Goal: Information Seeking & Learning: Learn about a topic

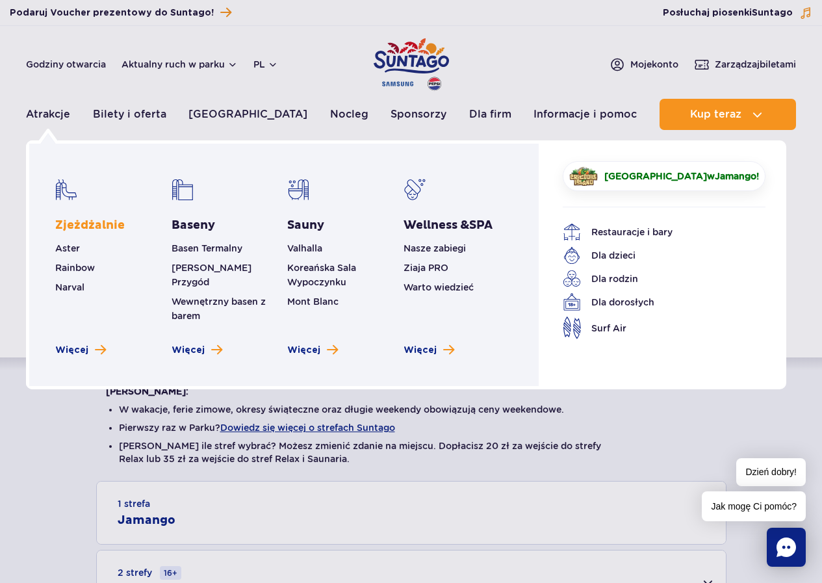
click at [80, 226] on link "Zjeżdżalnie" at bounding box center [90, 226] width 70 height 16
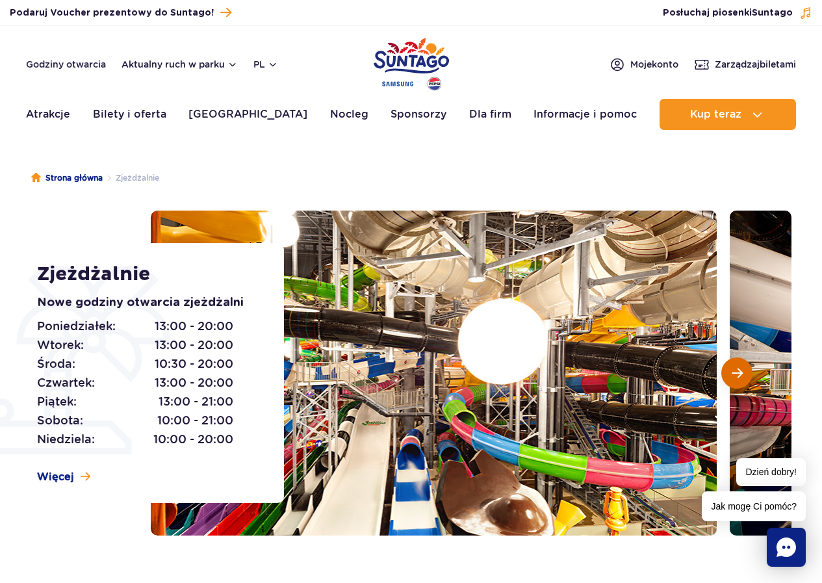
click at [742, 374] on span "Następny slajd" at bounding box center [737, 373] width 11 height 12
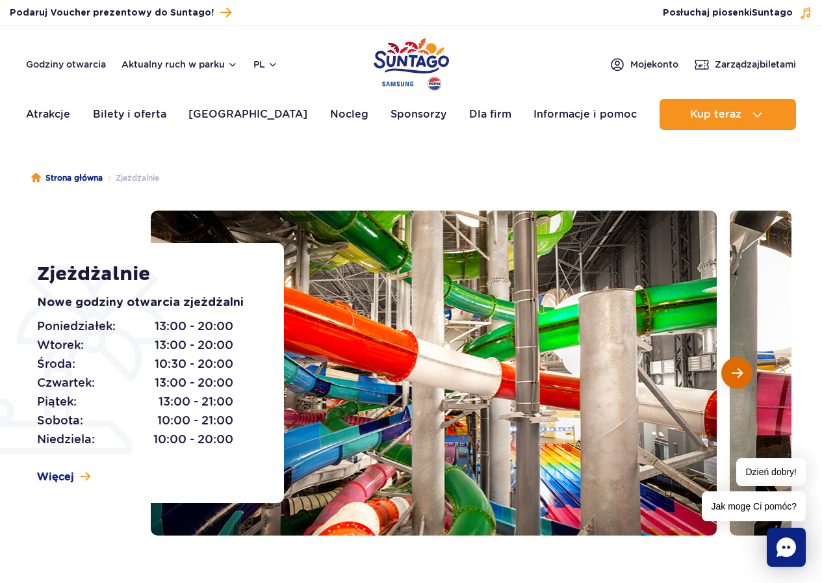
click at [742, 374] on span "Następny slajd" at bounding box center [737, 373] width 11 height 12
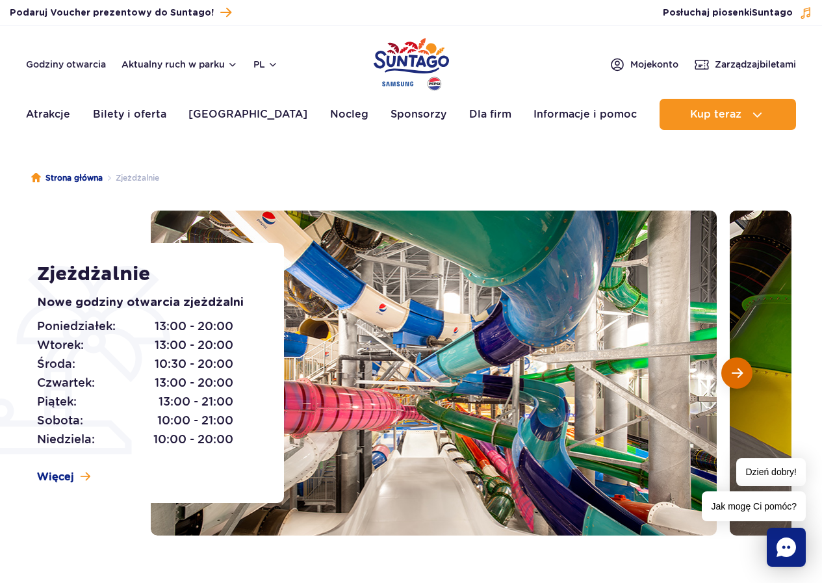
click at [742, 374] on span "Następny slajd" at bounding box center [737, 373] width 11 height 12
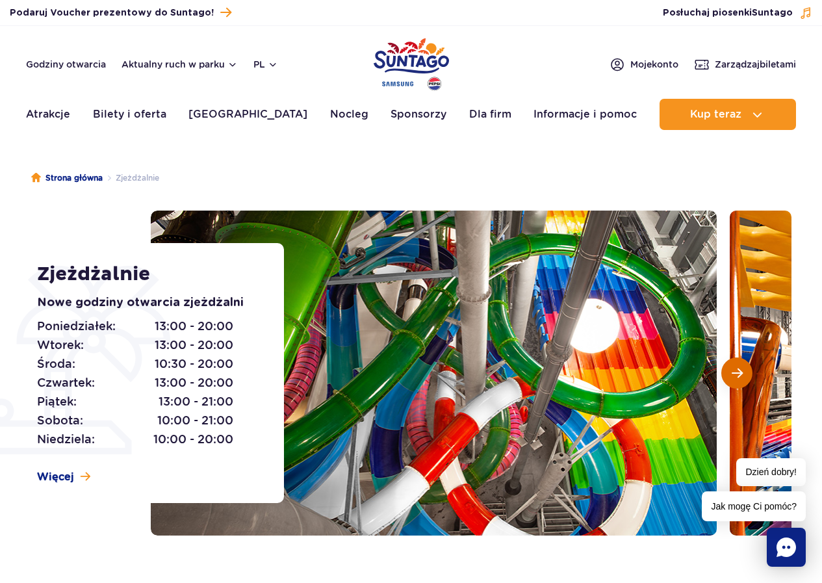
click at [742, 374] on span "Następny slajd" at bounding box center [737, 373] width 11 height 12
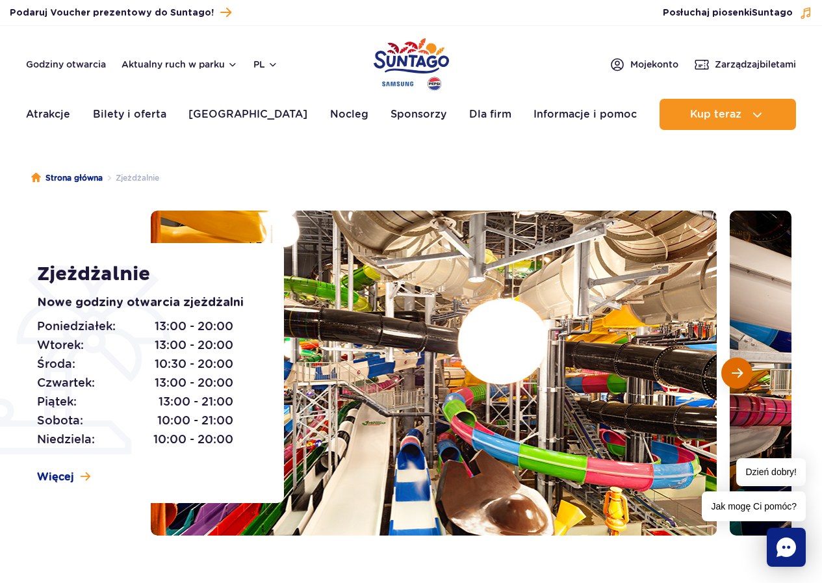
click at [742, 374] on span "Następny slajd" at bounding box center [737, 373] width 11 height 12
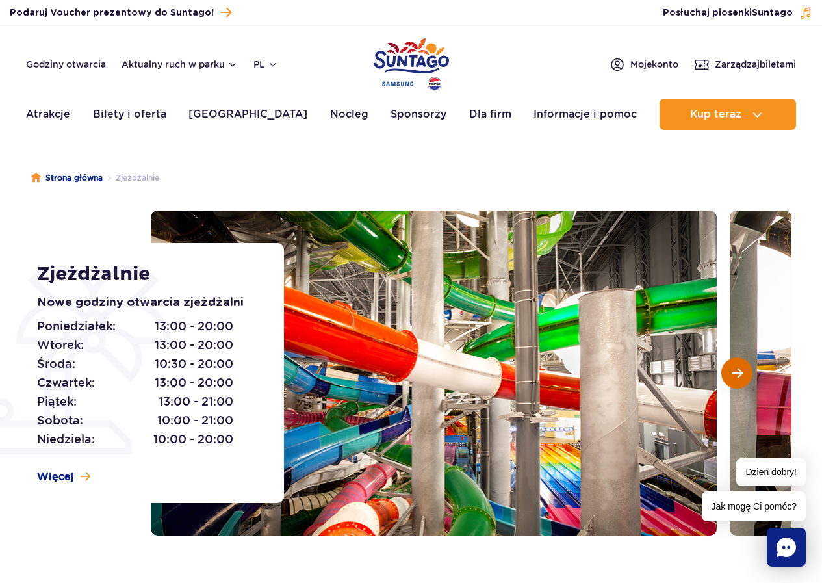
click at [742, 374] on span "Następny slajd" at bounding box center [737, 373] width 11 height 12
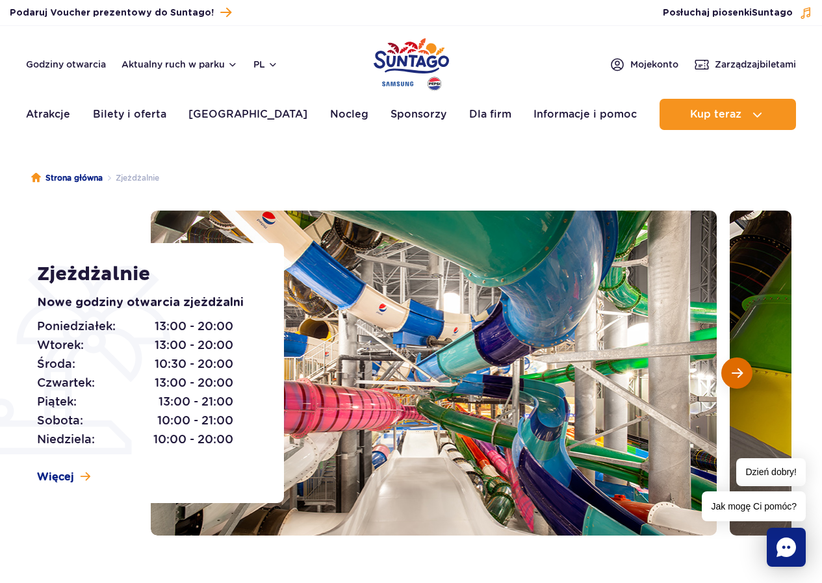
click at [742, 374] on span "Następny slajd" at bounding box center [737, 373] width 11 height 12
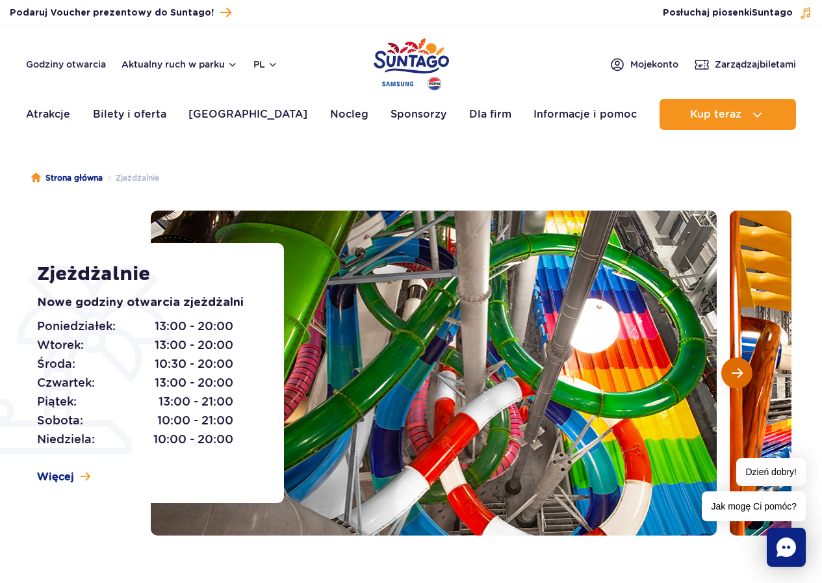
click at [742, 374] on span "Następny slajd" at bounding box center [737, 373] width 11 height 12
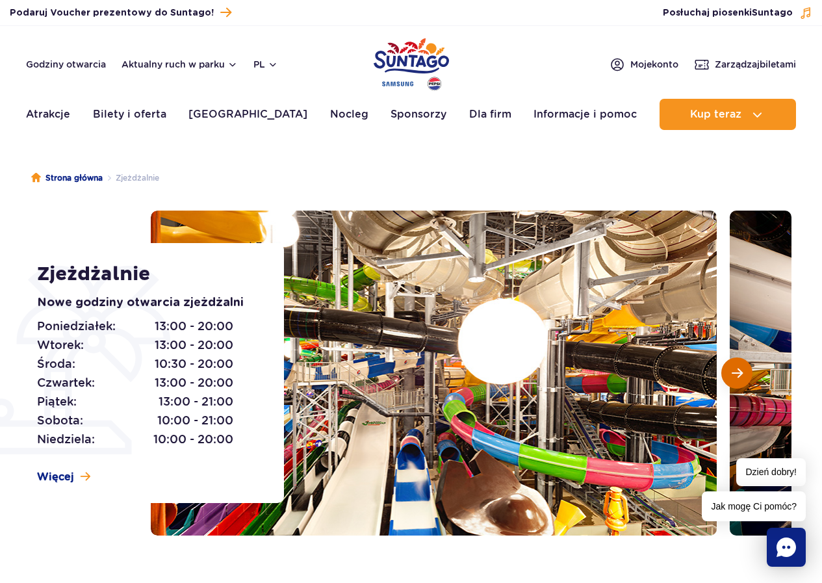
click at [742, 374] on span "Następny slajd" at bounding box center [737, 373] width 11 height 12
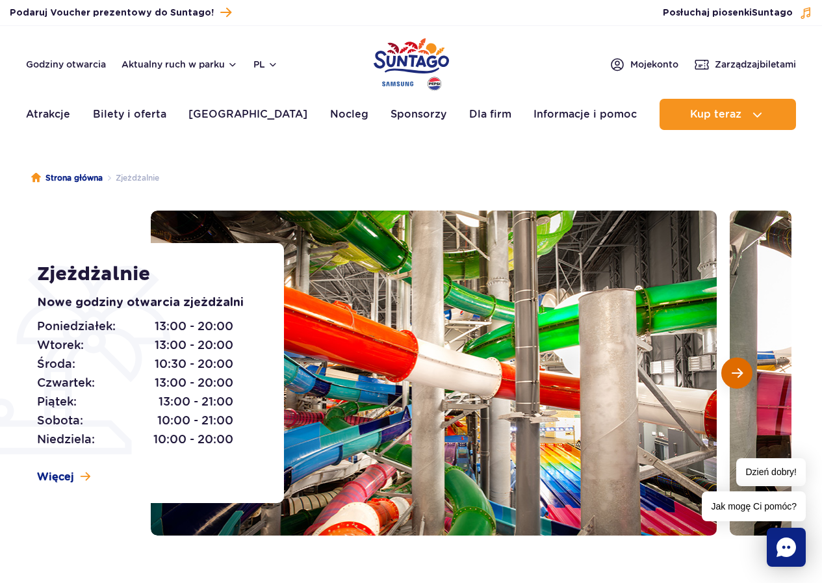
click at [742, 374] on span "Następny slajd" at bounding box center [737, 373] width 11 height 12
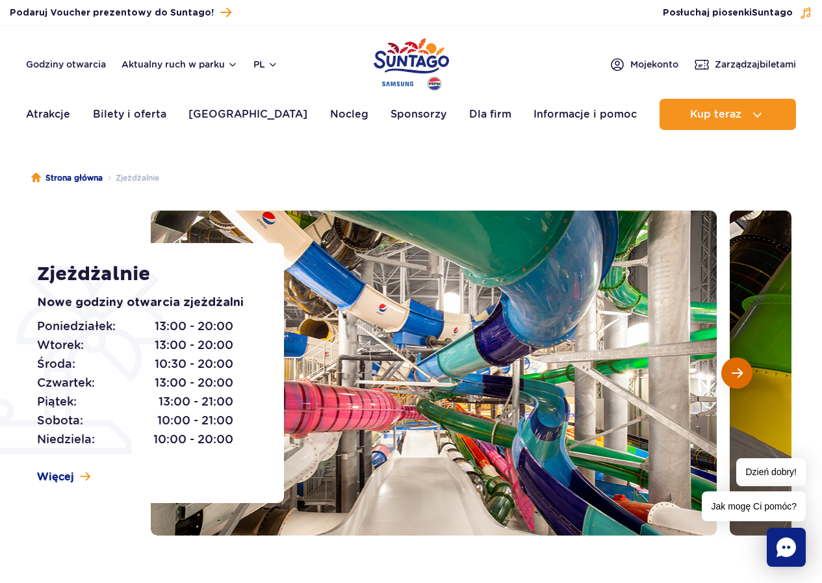
click at [742, 374] on span "Następny slajd" at bounding box center [737, 373] width 11 height 12
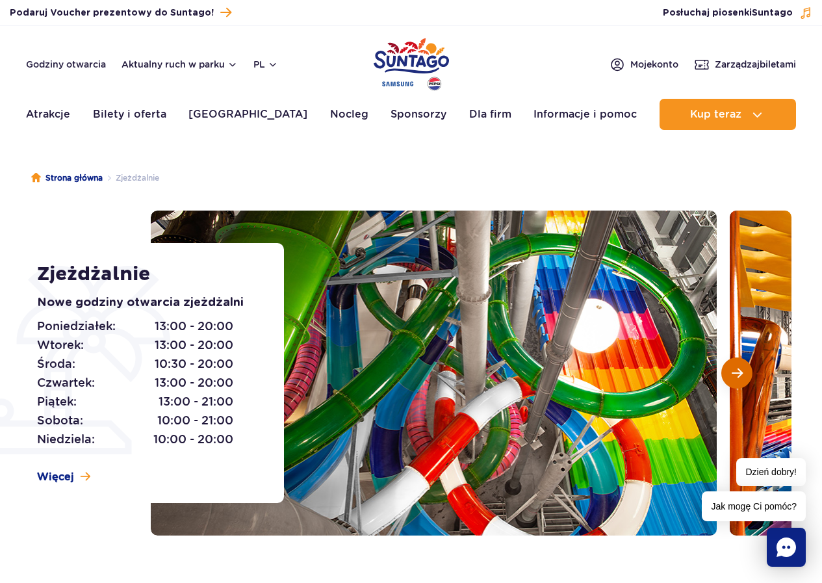
click at [742, 374] on span "Następny slajd" at bounding box center [737, 373] width 11 height 12
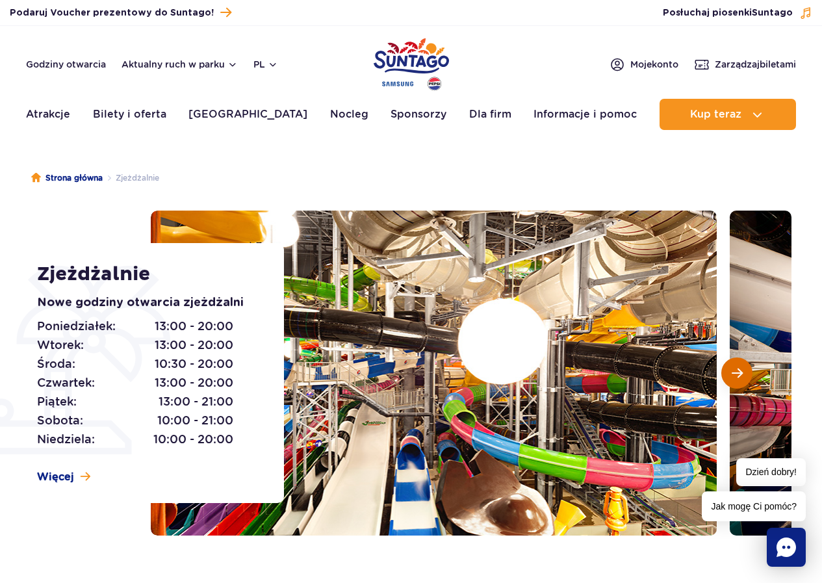
click at [742, 374] on span "Następny slajd" at bounding box center [737, 373] width 11 height 12
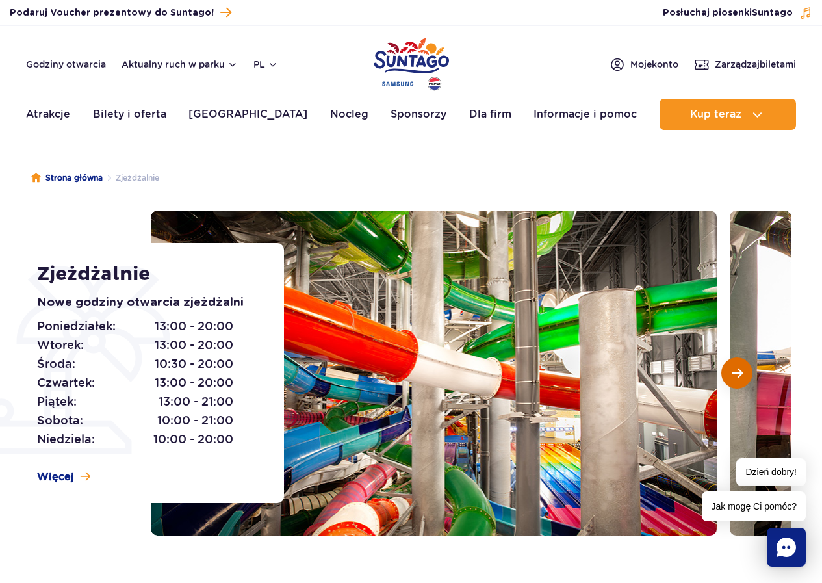
click at [742, 374] on span "Następny slajd" at bounding box center [737, 373] width 11 height 12
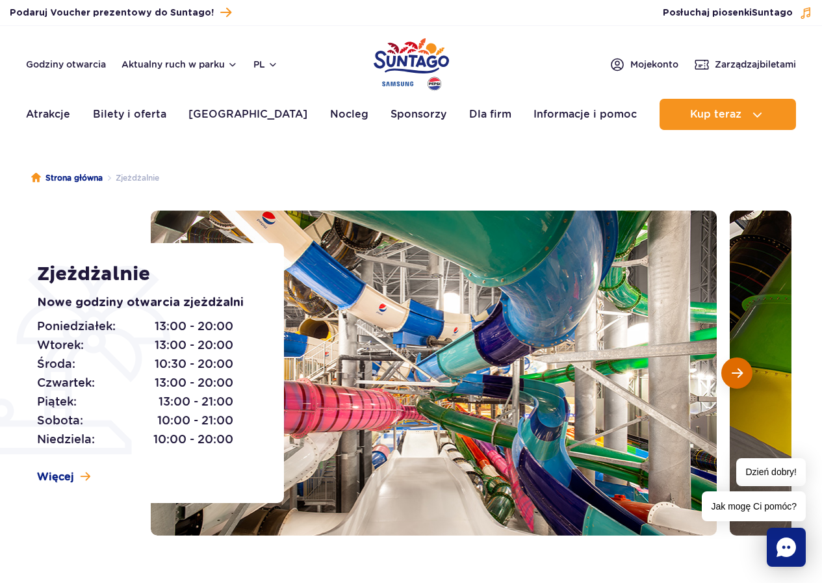
click at [739, 374] on span "Następny slajd" at bounding box center [737, 373] width 11 height 12
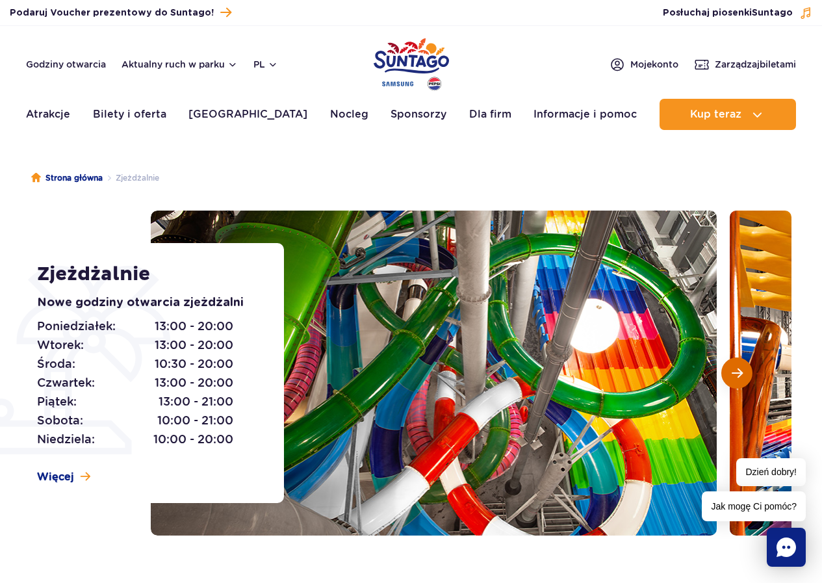
click at [739, 374] on span "Następny slajd" at bounding box center [737, 373] width 11 height 12
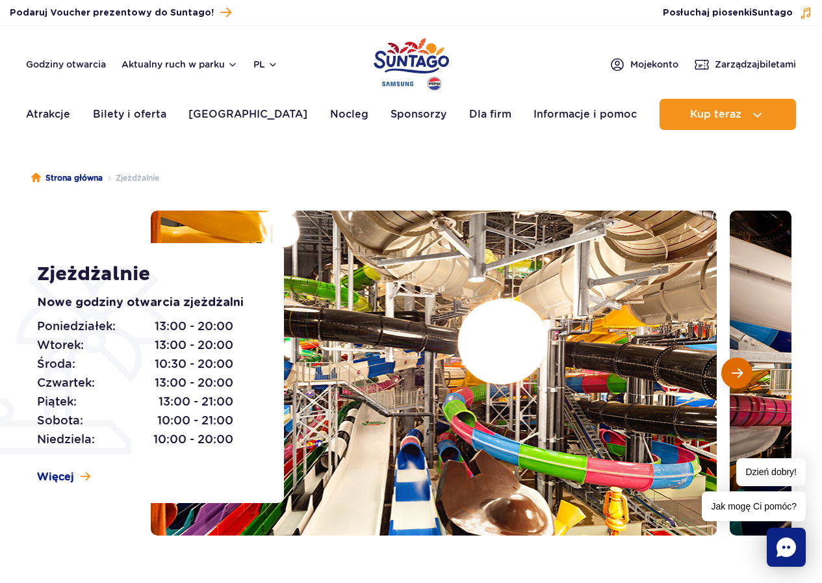
click at [739, 374] on span "Następny slajd" at bounding box center [737, 373] width 11 height 12
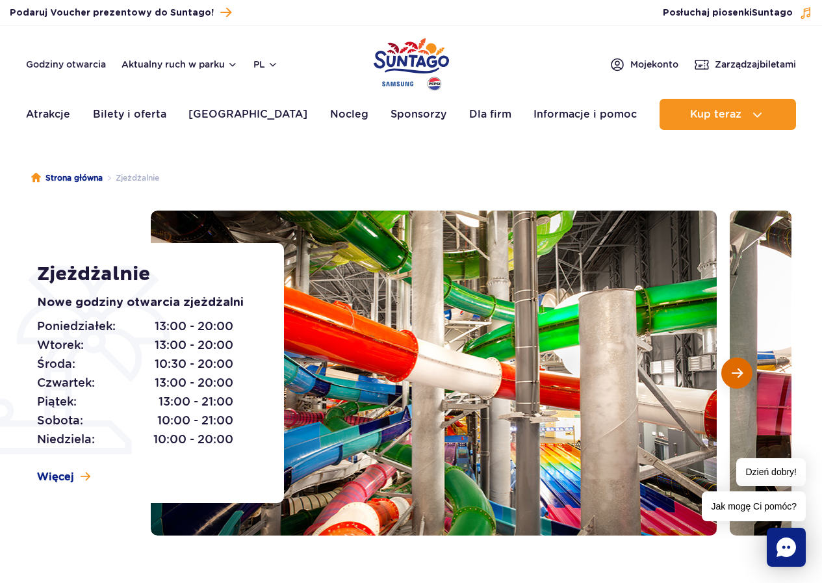
click at [739, 374] on span "Następny slajd" at bounding box center [737, 373] width 11 height 12
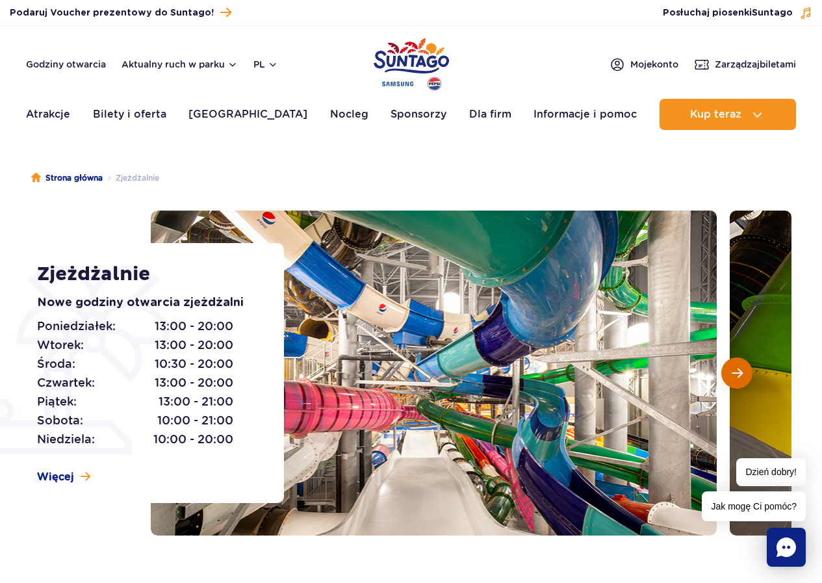
click at [739, 374] on span "Następny slajd" at bounding box center [737, 373] width 11 height 12
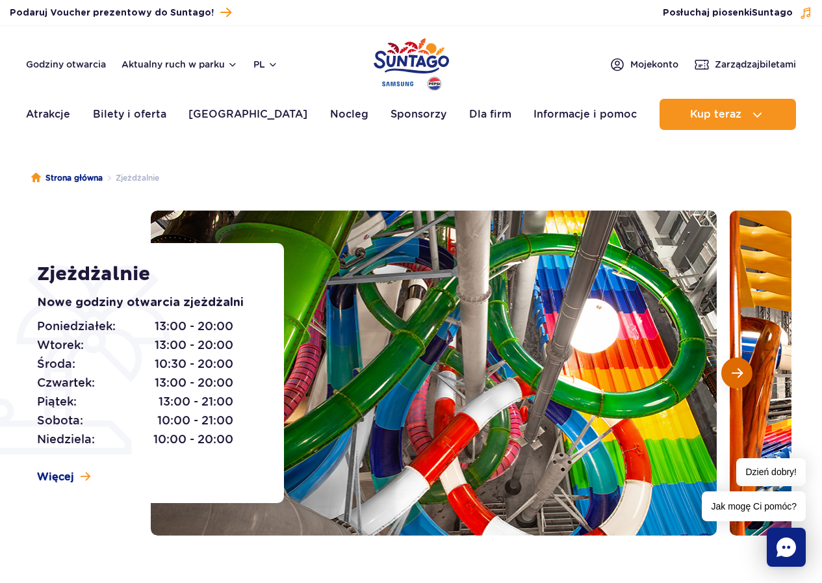
click at [739, 374] on span "Następny slajd" at bounding box center [737, 373] width 11 height 12
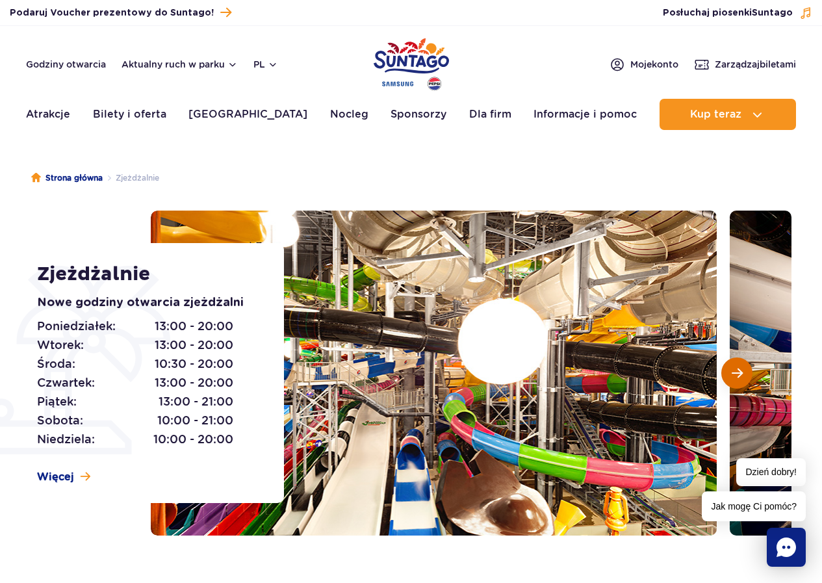
click at [739, 374] on span "Następny slajd" at bounding box center [737, 373] width 11 height 12
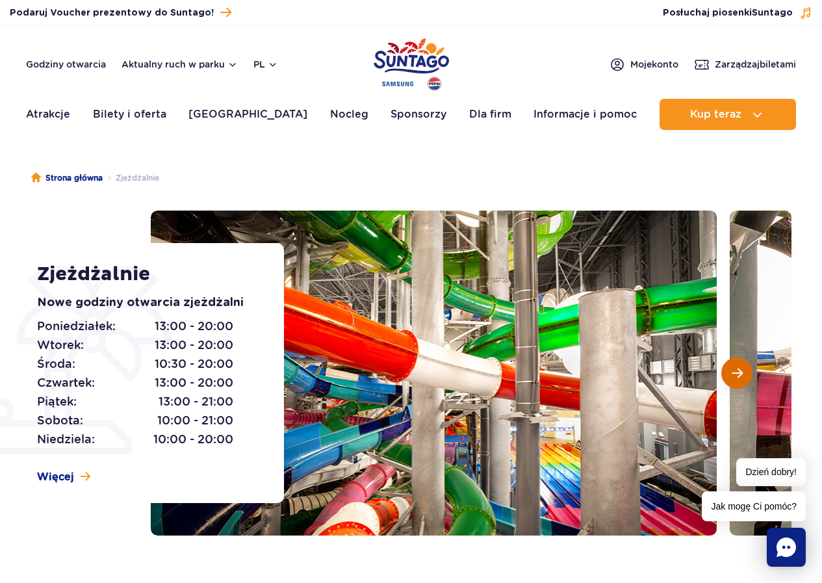
click at [739, 374] on span "Następny slajd" at bounding box center [737, 373] width 11 height 12
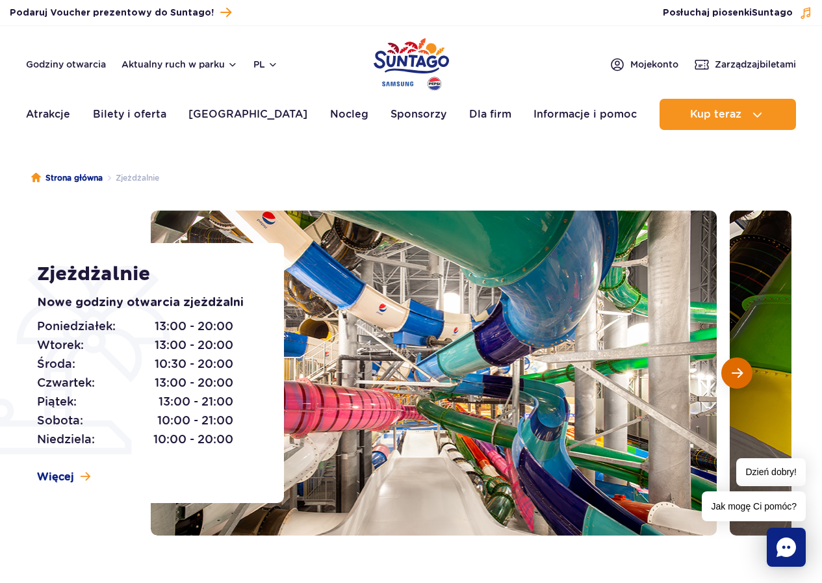
click at [739, 374] on span "Następny slajd" at bounding box center [737, 373] width 11 height 12
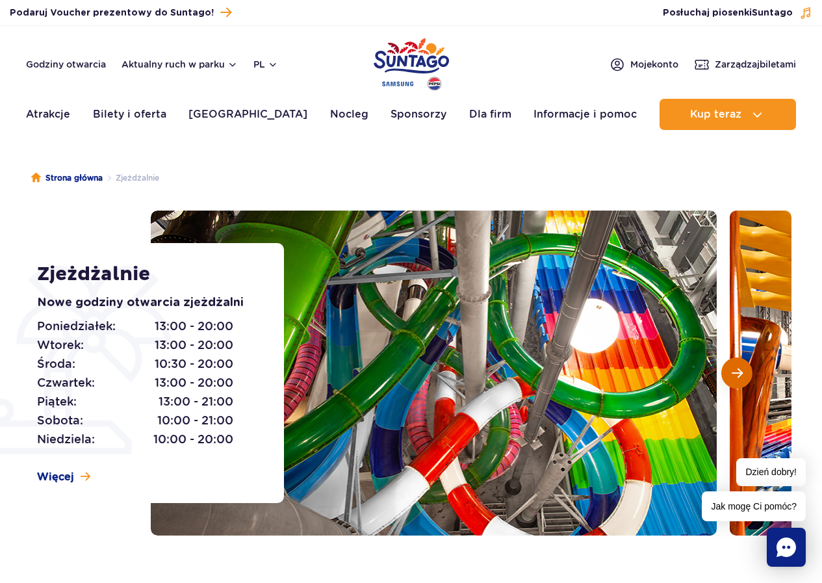
click at [739, 374] on span "Następny slajd" at bounding box center [737, 373] width 11 height 12
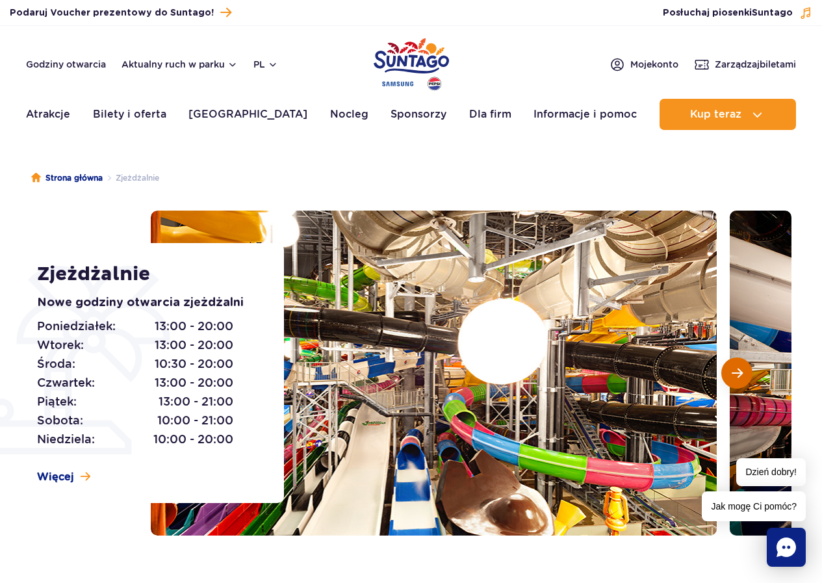
click at [739, 374] on span "Następny slajd" at bounding box center [737, 373] width 11 height 12
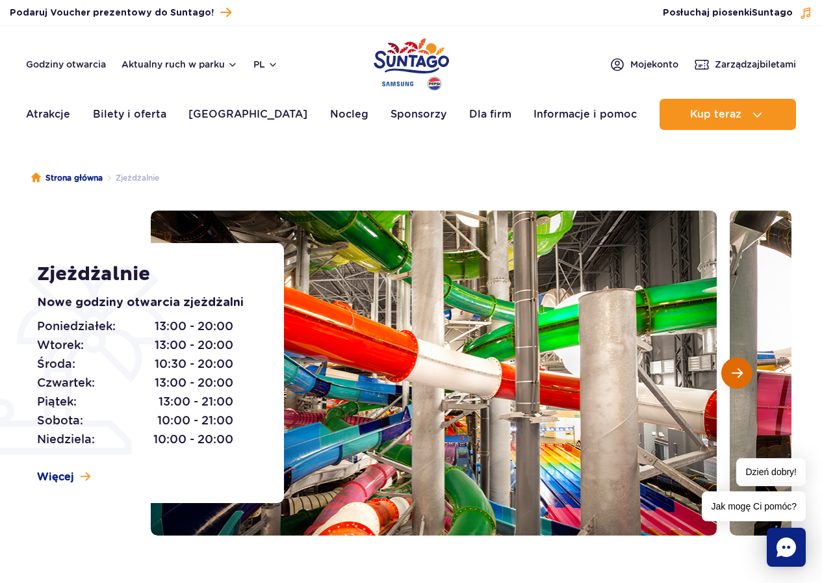
click at [742, 377] on span "Następny slajd" at bounding box center [737, 373] width 11 height 12
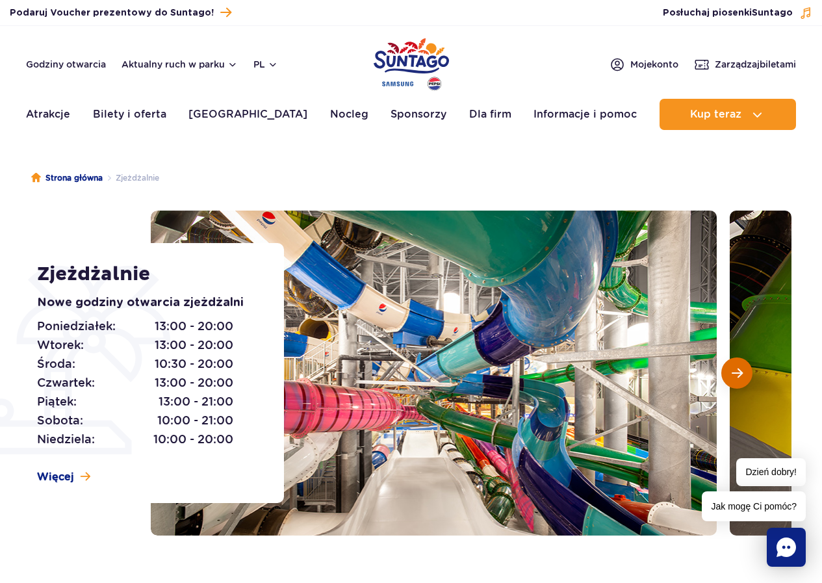
click at [740, 369] on span "Następny slajd" at bounding box center [737, 373] width 11 height 12
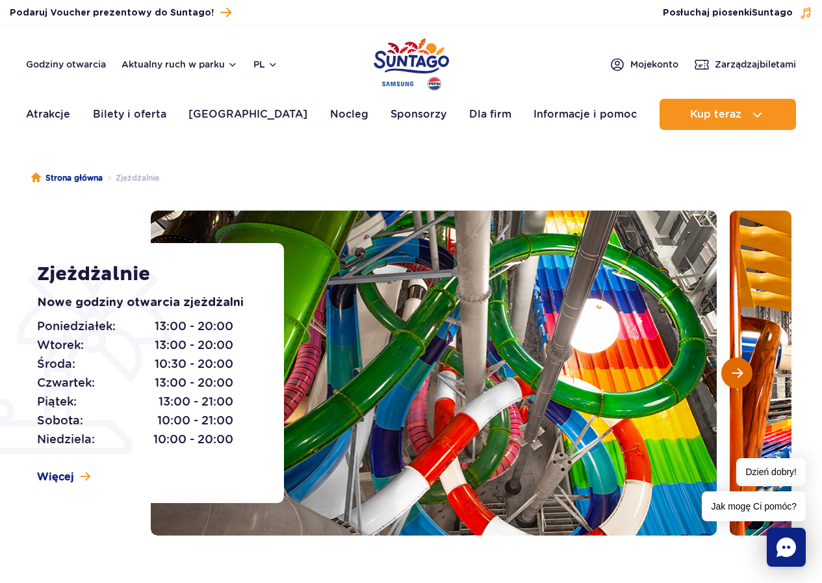
click at [740, 369] on span "Następny slajd" at bounding box center [737, 373] width 11 height 12
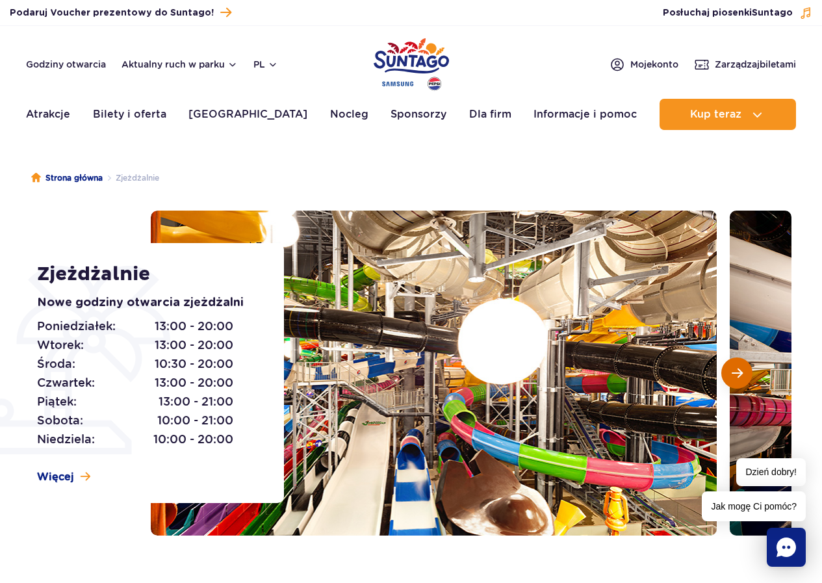
click at [740, 369] on span "Następny slajd" at bounding box center [737, 373] width 11 height 12
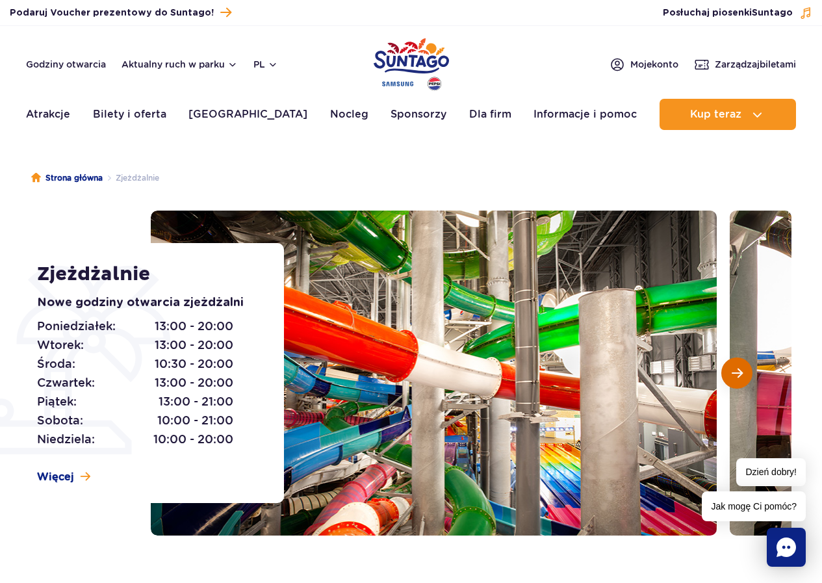
click at [740, 369] on span "Następny slajd" at bounding box center [737, 373] width 11 height 12
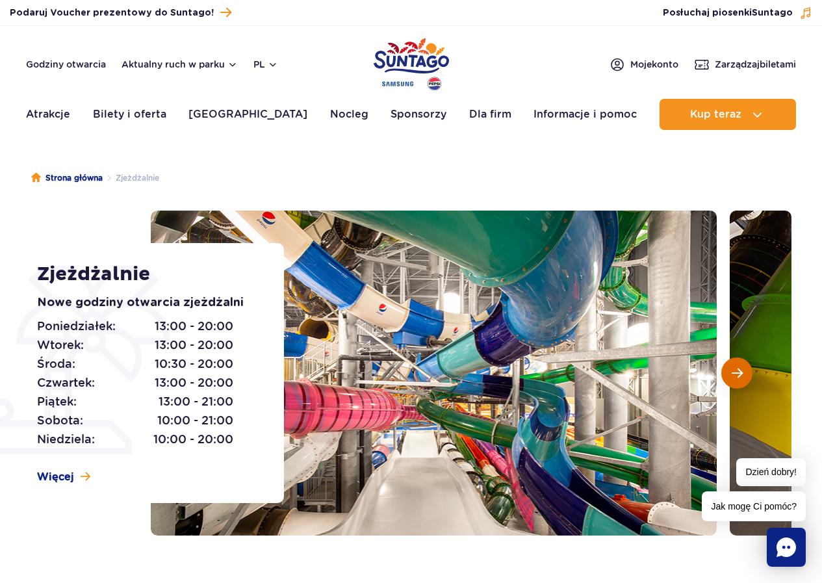
click at [740, 369] on span "Następny slajd" at bounding box center [737, 373] width 11 height 12
